Goal: Transaction & Acquisition: Purchase product/service

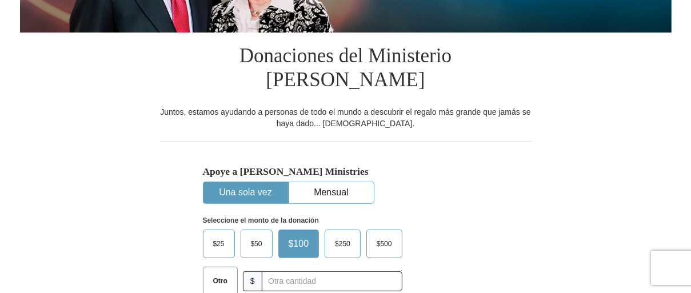
click at [224, 245] on span "$25" at bounding box center [219, 244] width 23 height 17
click at [0, 0] on input "$25" at bounding box center [0, 0] width 0 height 0
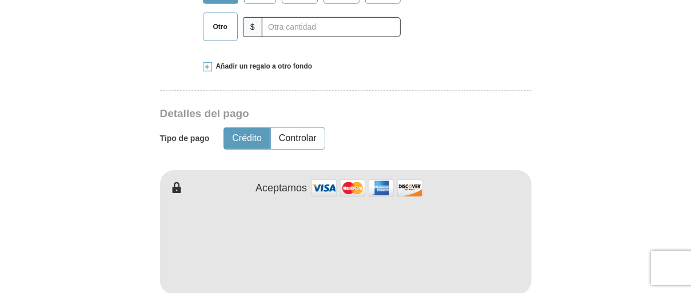
scroll to position [594, 0]
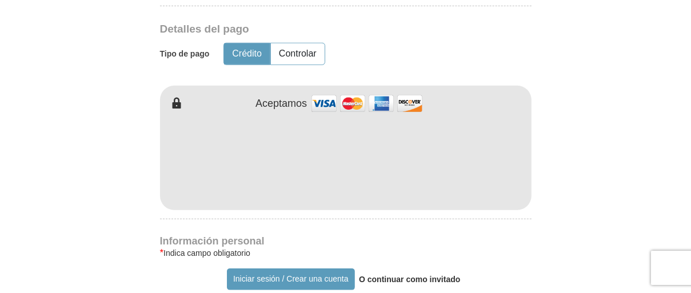
type input "[PERSON_NAME]"
click at [561, 167] on form "¿Ya tienes una cuenta? Iniciar sesión Para donaciones más rápidas. ¿No tienes c…" at bounding box center [346, 175] width 652 height 1446
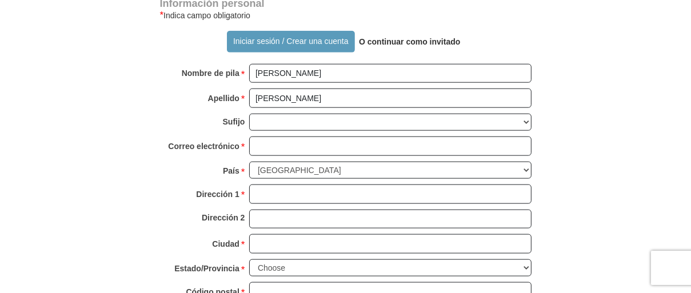
scroll to position [848, 0]
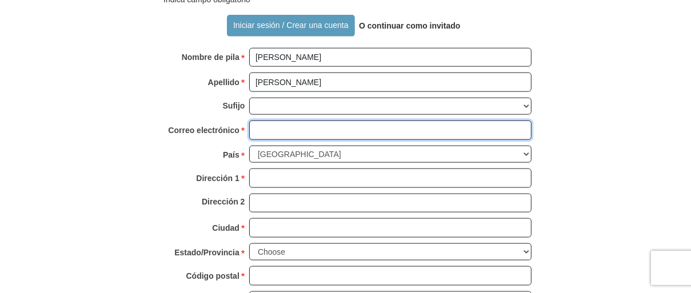
click at [321, 124] on input "Correo electrónico *" at bounding box center [390, 130] width 283 height 19
type input "[EMAIL_ADDRESS][PERSON_NAME][DOMAIN_NAME]"
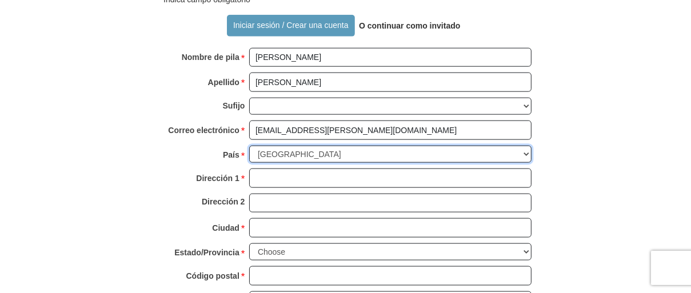
select select "PR"
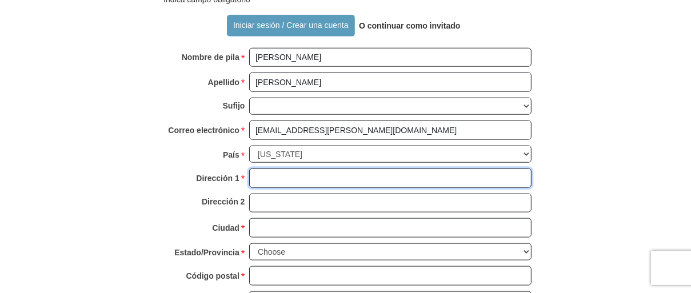
type input "PO BOX 988"
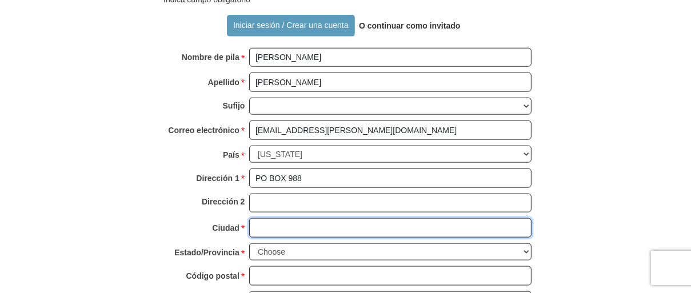
type input "TOA ALTA"
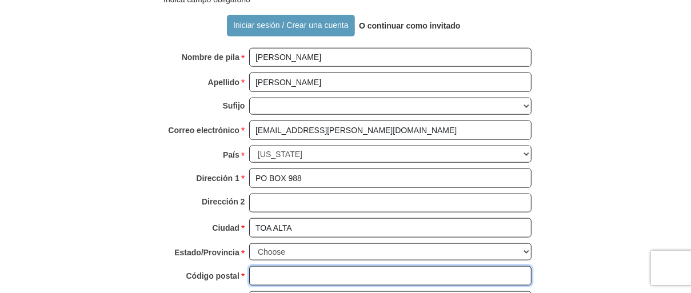
type input "00954"
type input "7876021110"
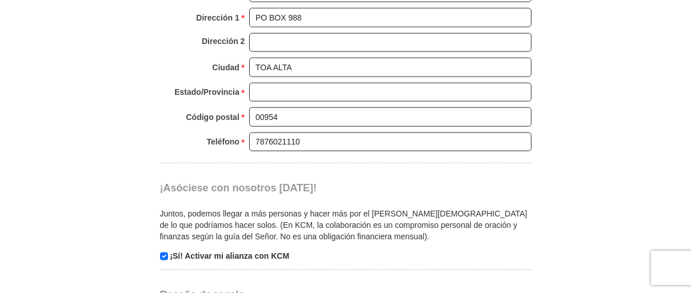
scroll to position [1017, 0]
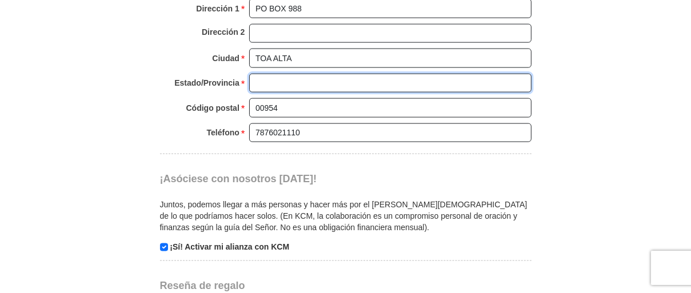
click at [308, 75] on input "Estado/Provincia *" at bounding box center [390, 83] width 283 height 19
type input "PR"
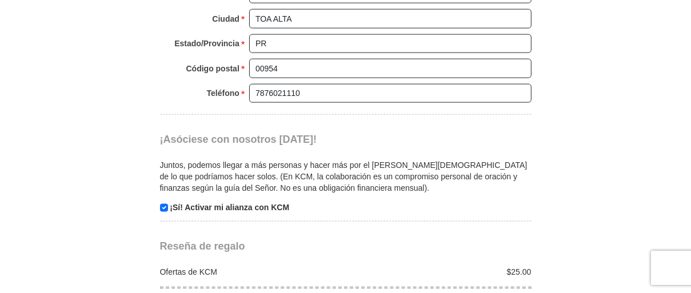
scroll to position [1187, 0]
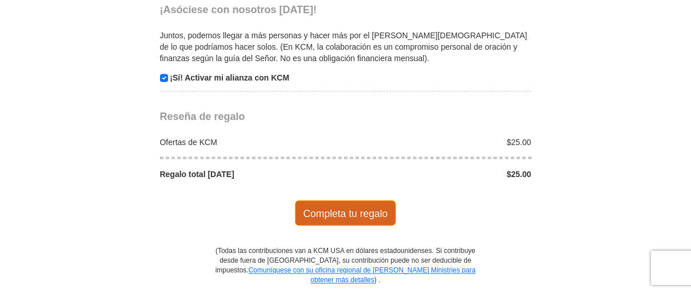
click at [344, 208] on font "Completa tu regalo" at bounding box center [346, 213] width 85 height 11
